Goal: Information Seeking & Learning: Learn about a topic

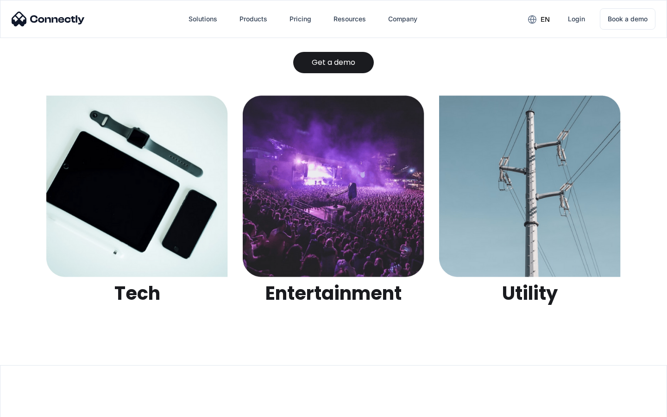
scroll to position [2924, 0]
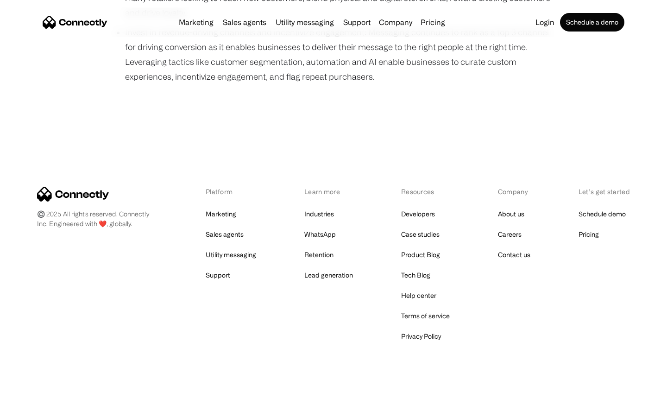
scroll to position [638, 0]
